Goal: Navigation & Orientation: Find specific page/section

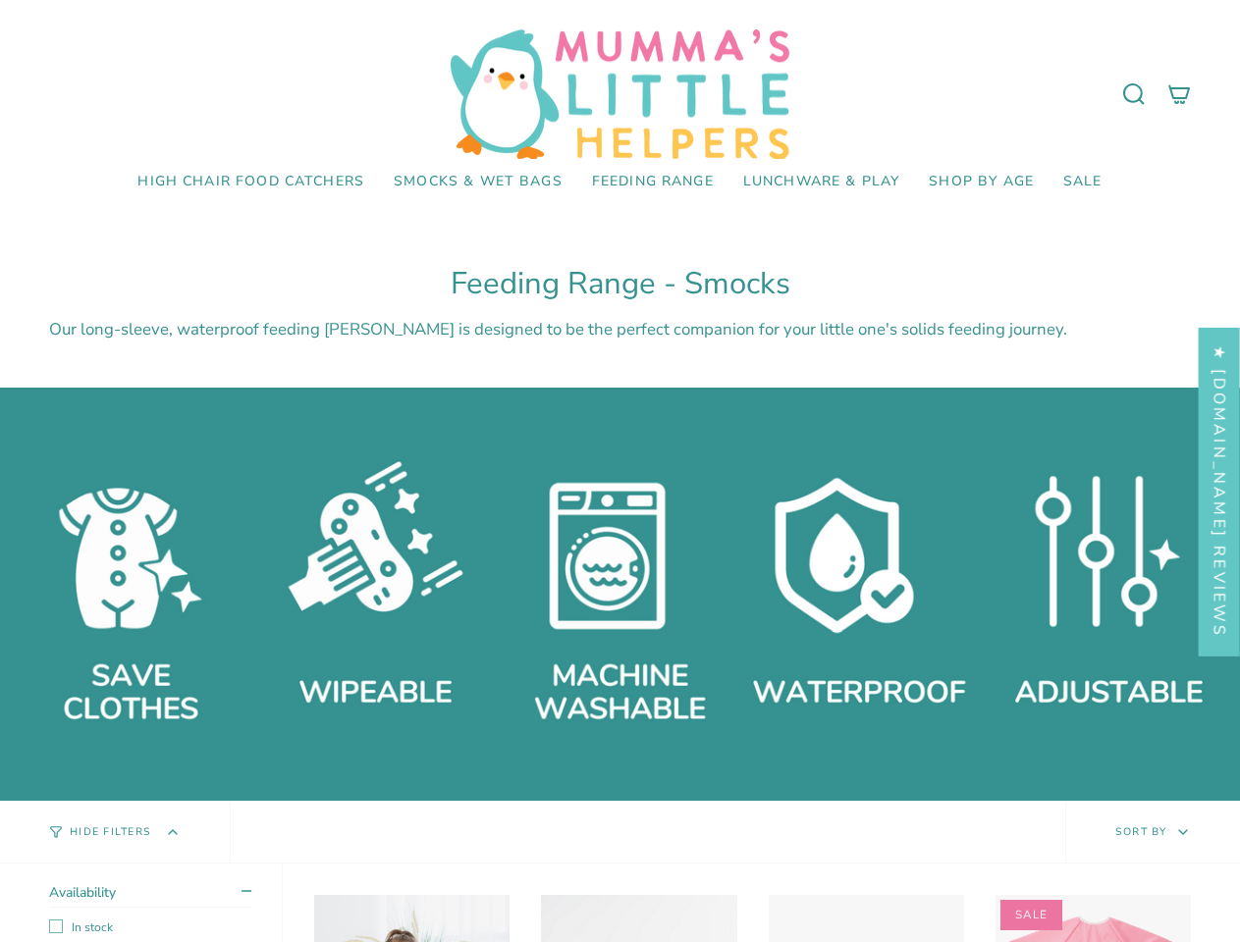
click at [619, 471] on div at bounding box center [620, 594] width 1240 height 413
click at [1134, 94] on icon at bounding box center [1134, 94] width 24 height 24
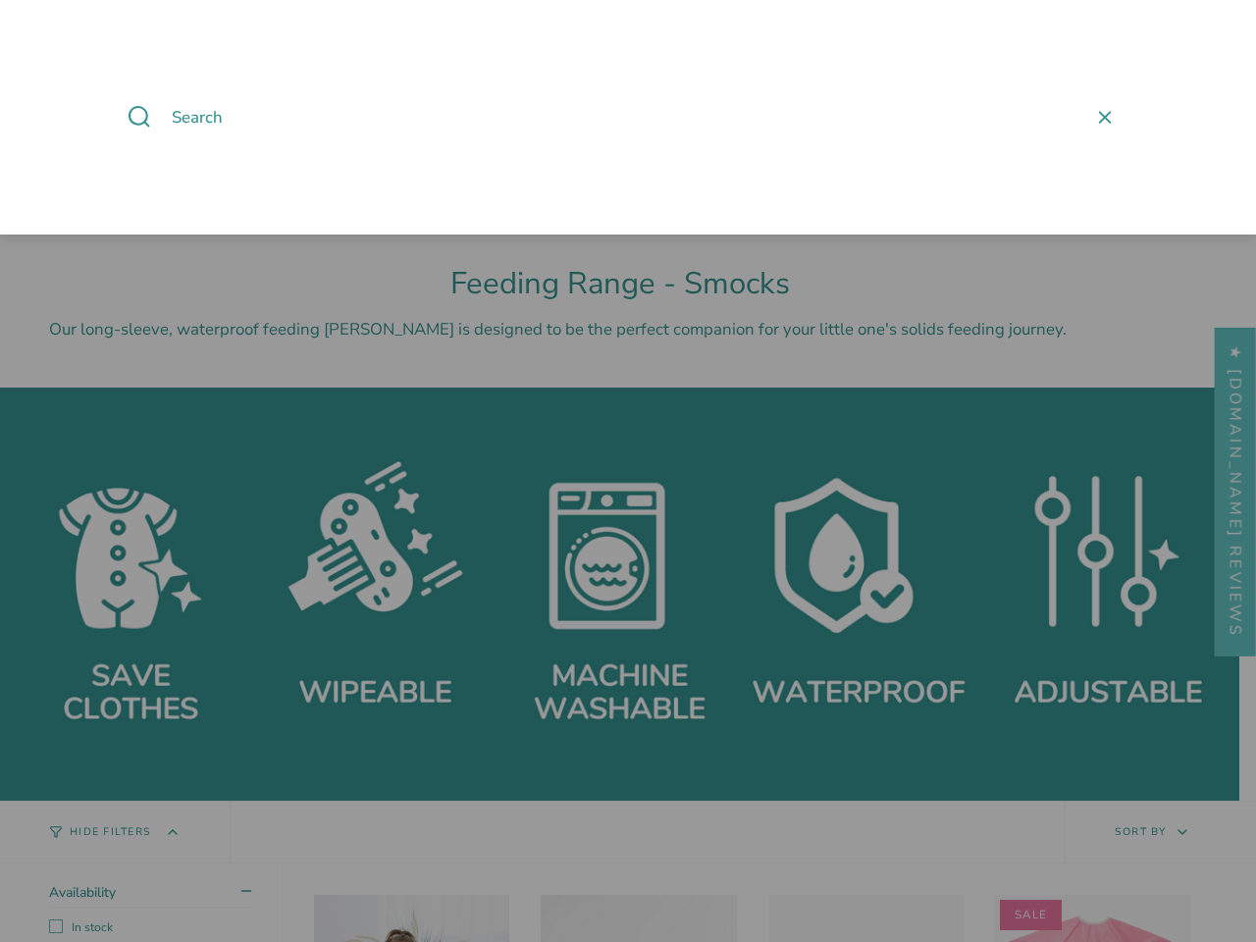
click at [115, 832] on span at bounding box center [628, 471] width 1256 height 942
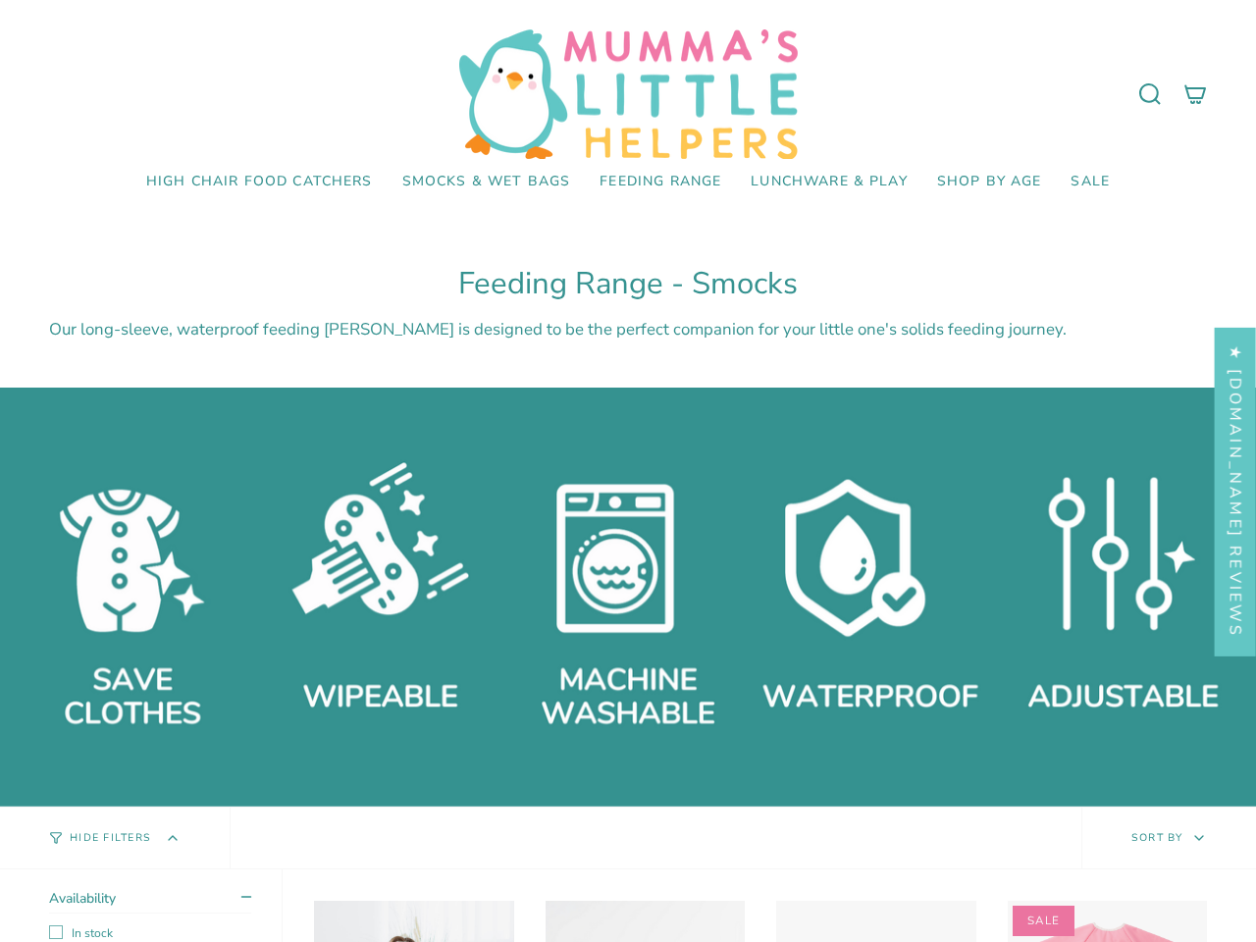
click at [1152, 832] on span at bounding box center [628, 471] width 1256 height 942
click at [141, 903] on span at bounding box center [628, 471] width 1256 height 942
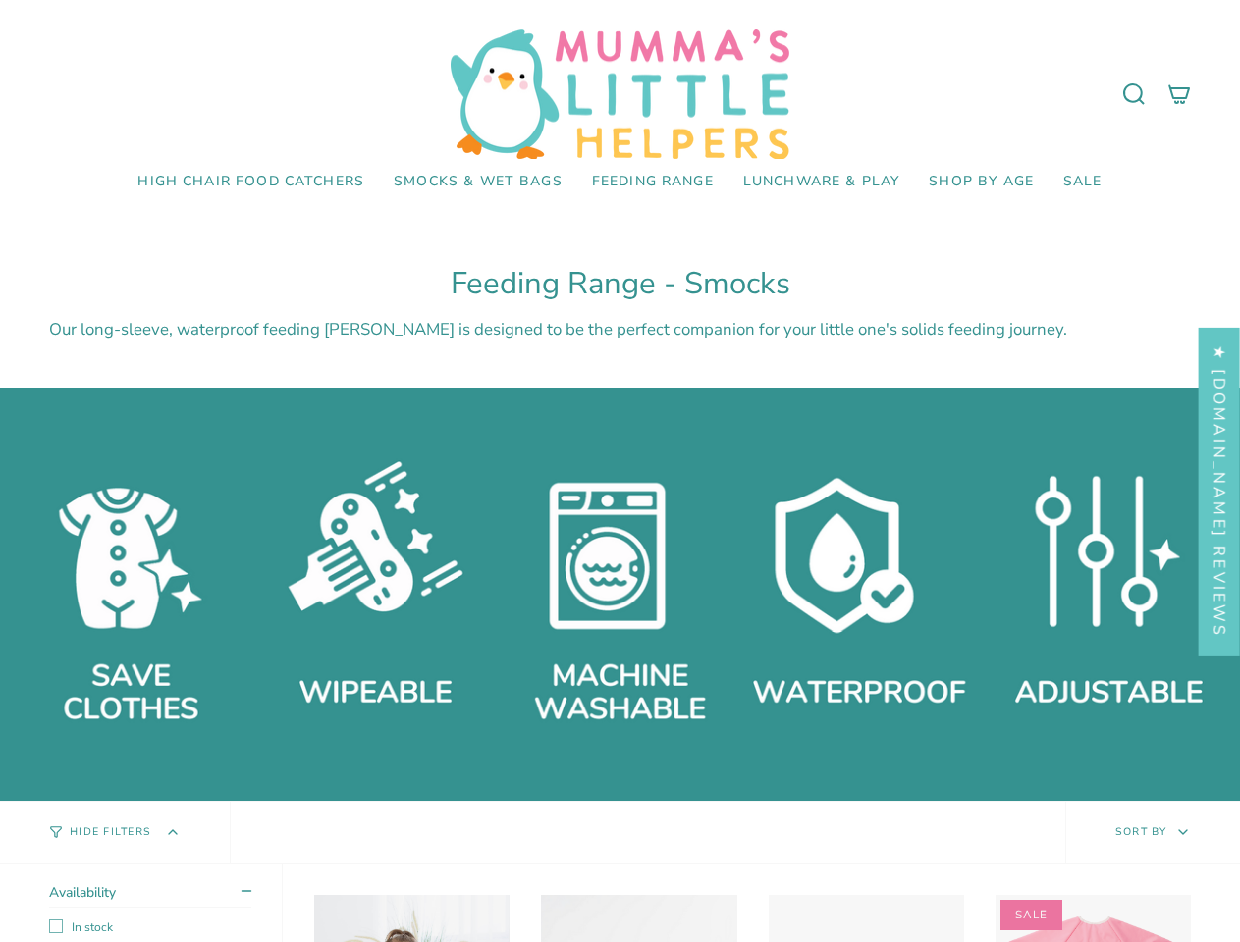
click at [150, 895] on summary "Availability" at bounding box center [150, 895] width 202 height 25
click at [1219, 492] on div "★ [DOMAIN_NAME] Reviews" at bounding box center [1218, 492] width 41 height 329
